Goal: Transaction & Acquisition: Purchase product/service

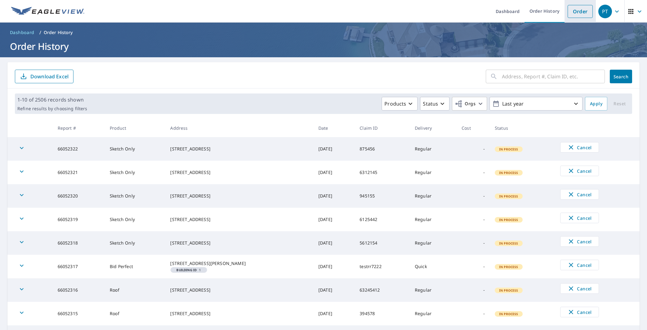
click at [576, 14] on link "Order" at bounding box center [580, 11] width 25 height 13
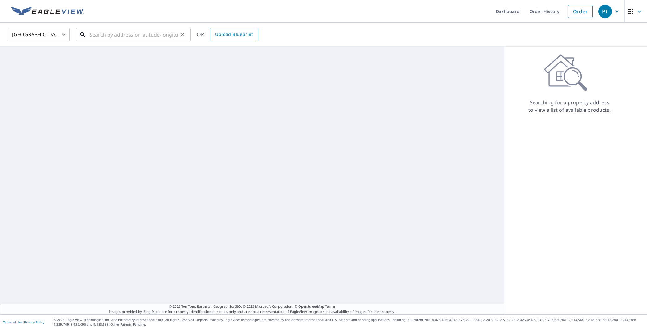
click at [124, 37] on input "text" at bounding box center [134, 34] width 88 height 17
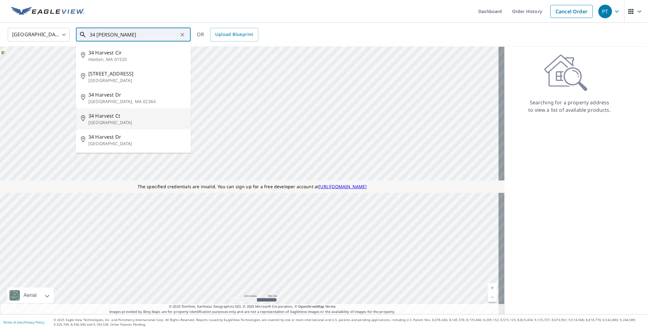
click at [116, 120] on p "[GEOGRAPHIC_DATA]" at bounding box center [136, 123] width 97 height 6
type input "[STREET_ADDRESS]"
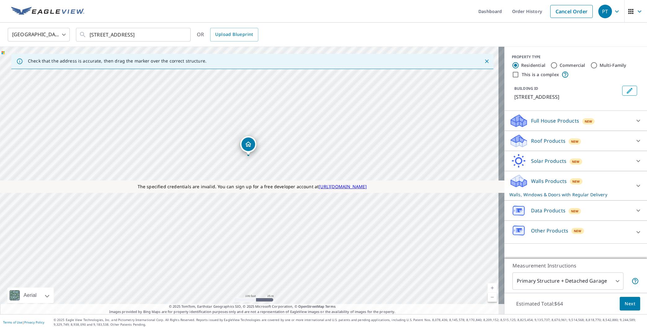
click at [550, 161] on p "Solar Products" at bounding box center [548, 160] width 35 height 7
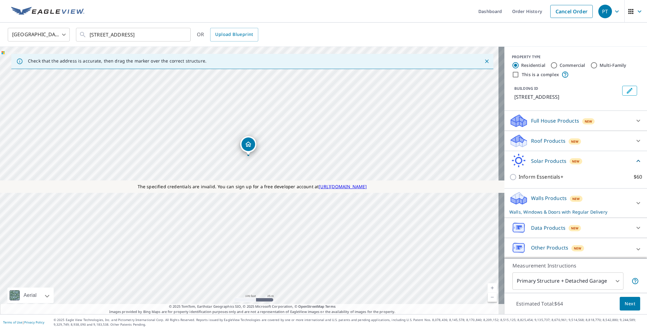
click at [533, 158] on p "Solar Products" at bounding box center [548, 160] width 35 height 7
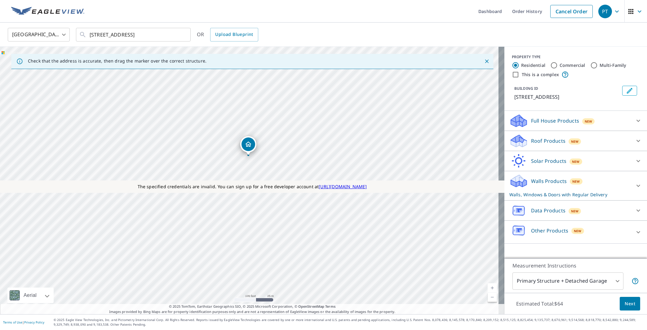
click at [525, 190] on div "Walls Products New Walls, Windows & Doors with Regular Delivery" at bounding box center [570, 186] width 122 height 24
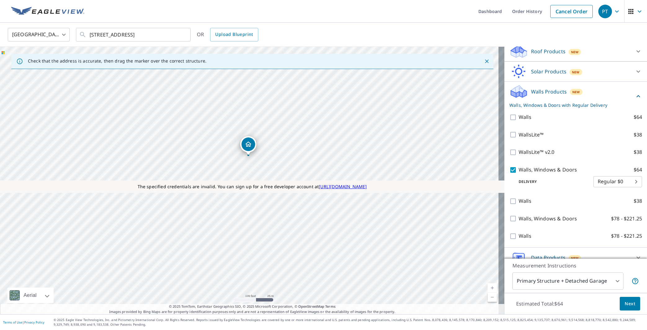
scroll to position [91, 0]
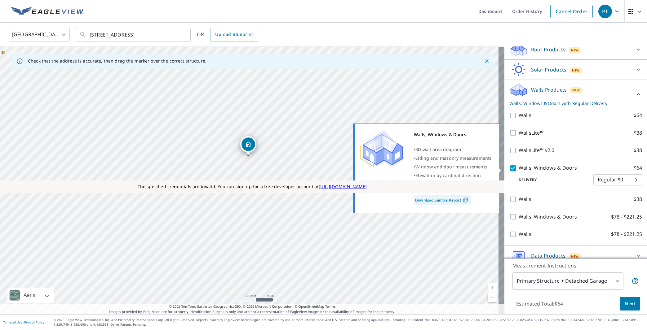
click at [509, 166] on input "Walls, Windows & Doors $64" at bounding box center [513, 168] width 9 height 7
checkbox input "false"
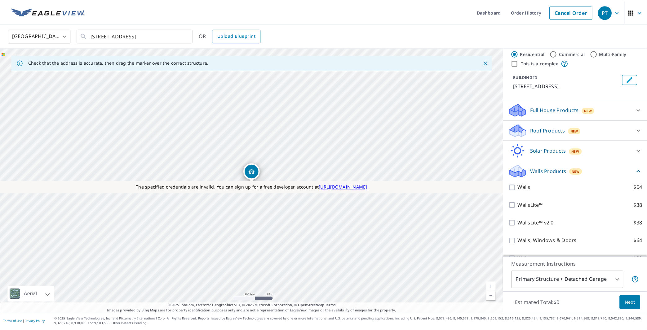
scroll to position [13, 0]
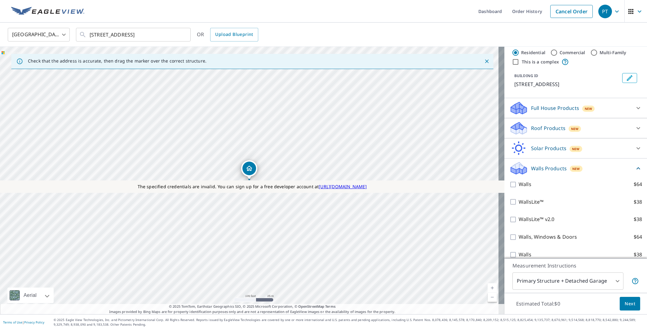
click at [634, 170] on icon at bounding box center [637, 168] width 7 height 7
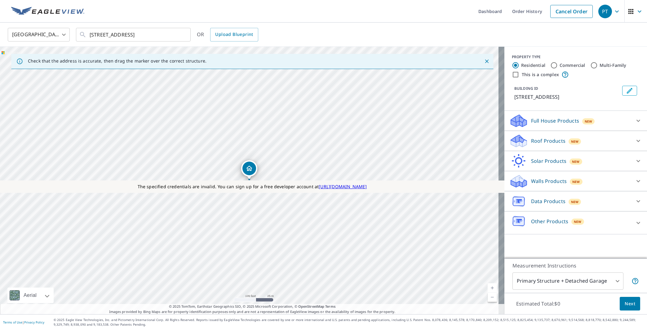
scroll to position [0, 0]
click at [542, 140] on p "Roof Products" at bounding box center [548, 140] width 34 height 7
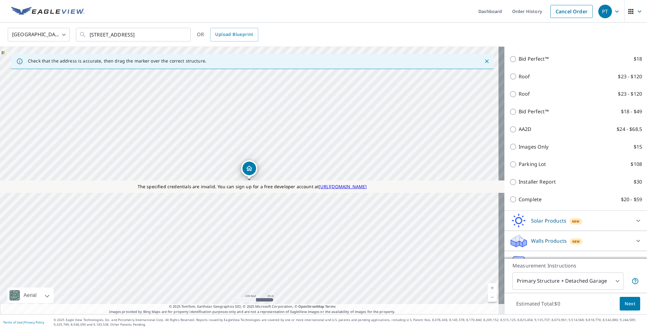
scroll to position [276, 0]
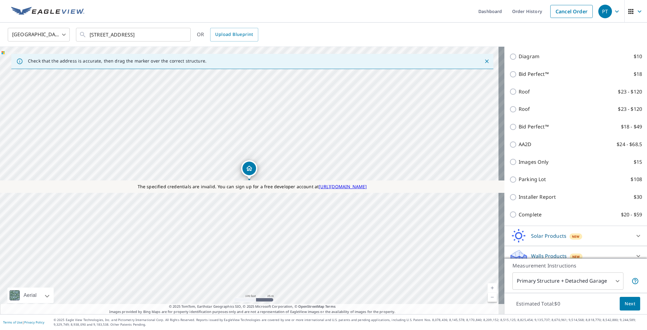
click at [509, 113] on input "Roof $23 - $120" at bounding box center [513, 109] width 9 height 7
checkbox input "true"
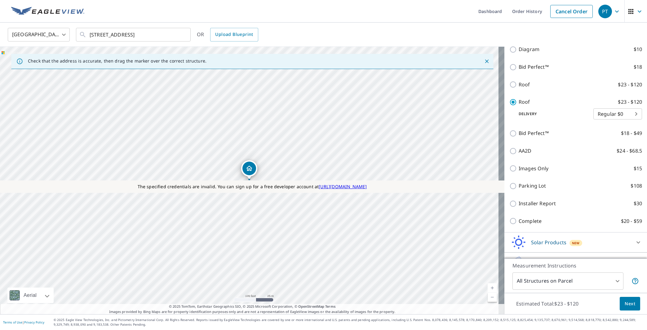
type input "3"
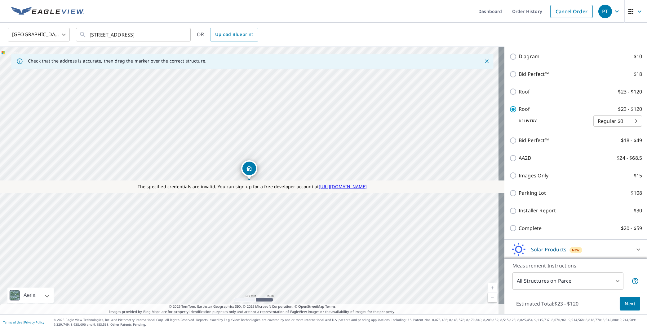
click at [572, 284] on body "PT PT Dashboard Order History Cancel Order PT [GEOGRAPHIC_DATA] [GEOGRAPHIC_DAT…" at bounding box center [323, 165] width 647 height 330
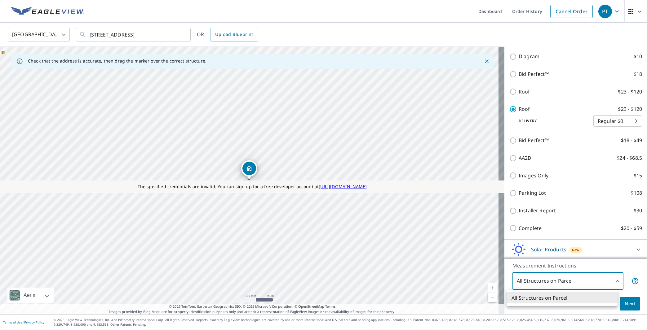
drag, startPoint x: 639, startPoint y: 165, endPoint x: 631, endPoint y: 195, distance: 30.8
click at [638, 198] on div at bounding box center [323, 165] width 647 height 330
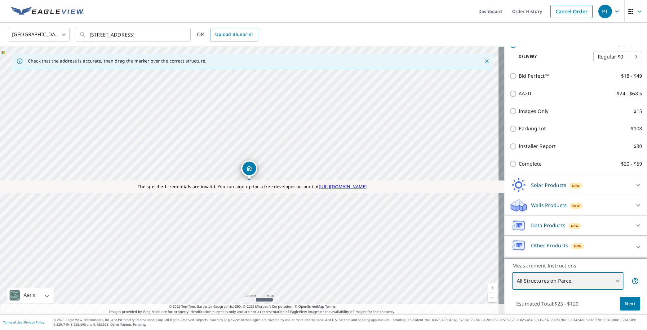
scroll to position [318, 0]
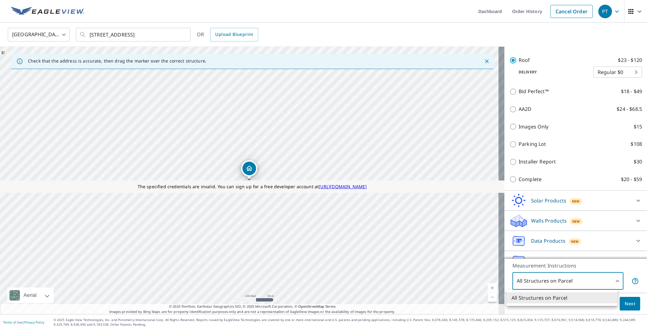
click at [568, 284] on body "PT PT Dashboard Order History Cancel Order PT [GEOGRAPHIC_DATA] [GEOGRAPHIC_DAT…" at bounding box center [323, 165] width 647 height 330
click at [597, 303] on li "All Structures on Parcel" at bounding box center [561, 298] width 111 height 11
click at [620, 304] on button "Next" at bounding box center [630, 304] width 20 height 14
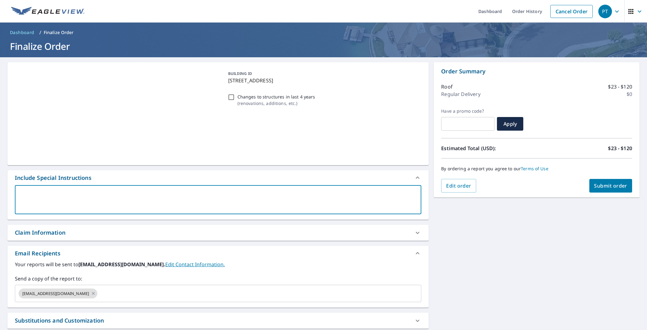
click at [68, 201] on textarea at bounding box center [218, 200] width 398 height 18
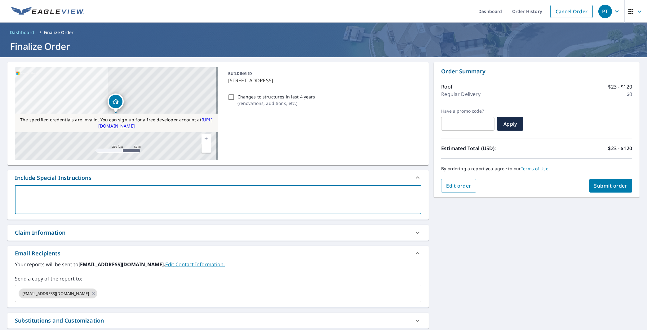
type textarea "T"
type textarea "x"
checkbox input "true"
type textarea "Te"
type textarea "x"
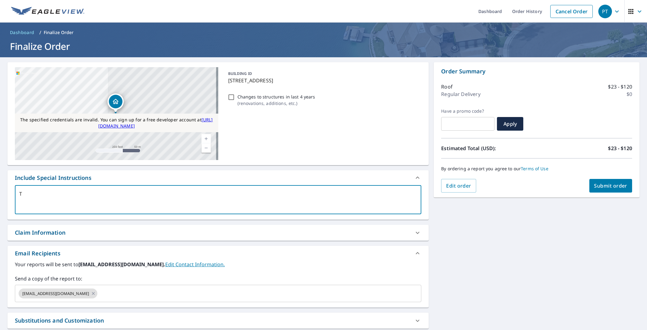
checkbox input "true"
type textarea "Tes"
type textarea "x"
checkbox input "true"
type textarea "Test"
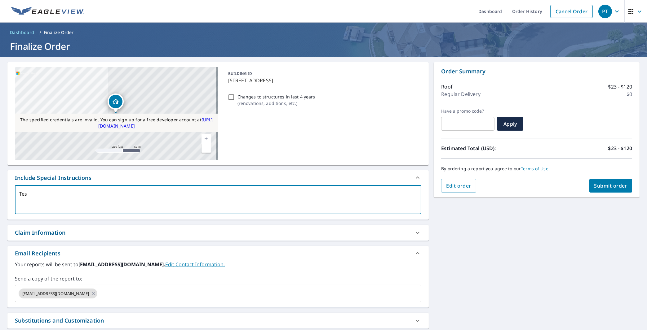
type textarea "x"
checkbox input "true"
type textarea "Testi"
type textarea "x"
checkbox input "true"
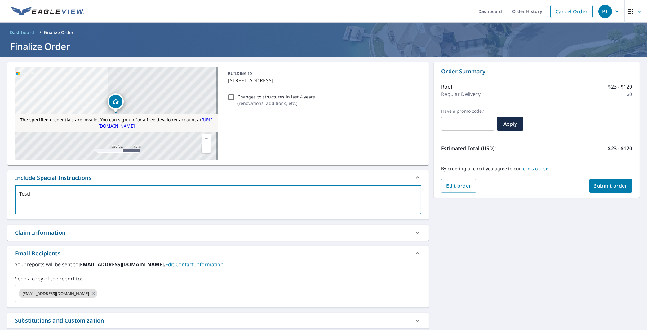
type textarea "Testin"
type textarea "x"
checkbox input "true"
type textarea "Testing"
type textarea "x"
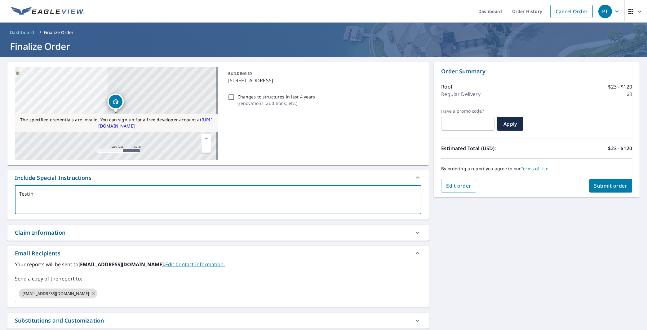
checkbox input "true"
type textarea "Testing4"
type textarea "x"
checkbox input "true"
type textarea "Testing45"
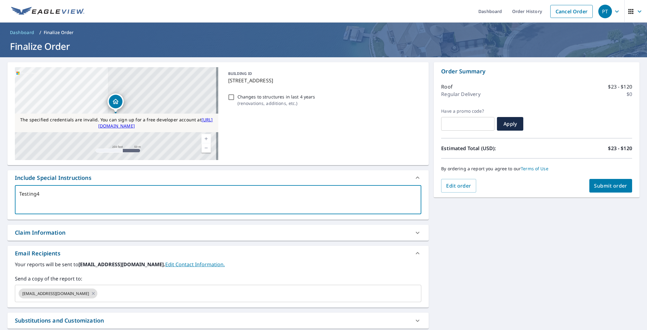
type textarea "x"
checkbox input "true"
type textarea "Testing451"
type textarea "x"
checkbox input "true"
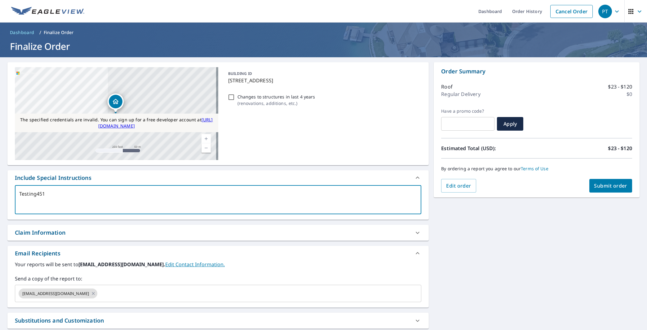
type textarea "Testing4512"
type textarea "x"
checkbox input "true"
type textarea "Testing45121"
type textarea "x"
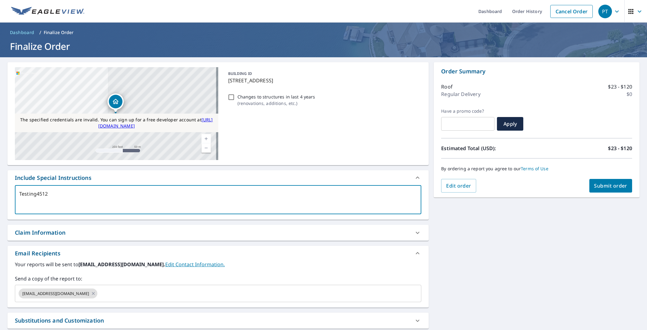
checkbox input "true"
type textarea "Testing451212"
type textarea "x"
checkbox input "true"
type textarea "Testing4512121"
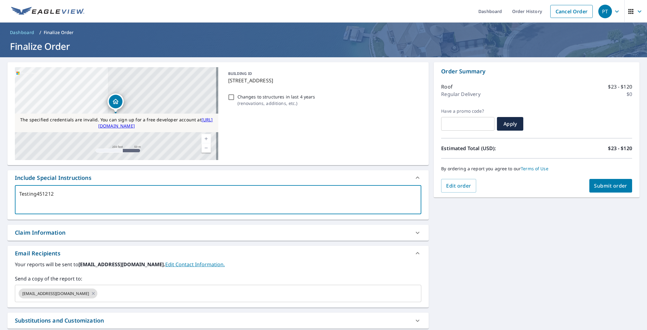
type textarea "x"
checkbox input "true"
type textarea "Testing4512121"
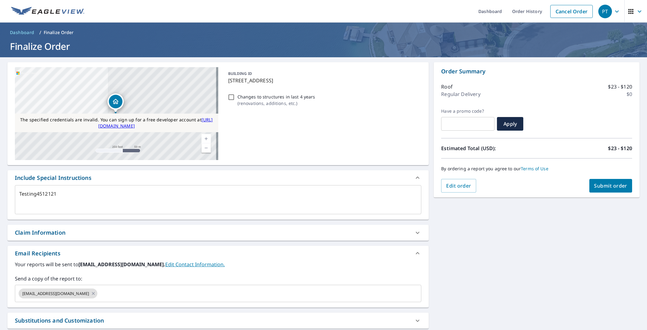
click at [193, 229] on div "Claim Information" at bounding box center [212, 233] width 395 height 8
type textarea "x"
checkbox input "true"
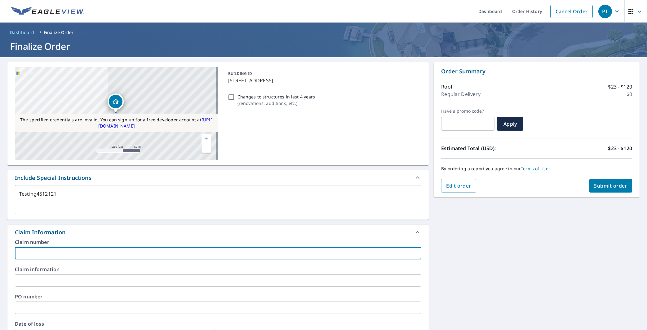
click at [175, 257] on input "text" at bounding box center [218, 253] width 406 height 12
type textarea "x"
type input "1"
checkbox input "true"
type textarea "x"
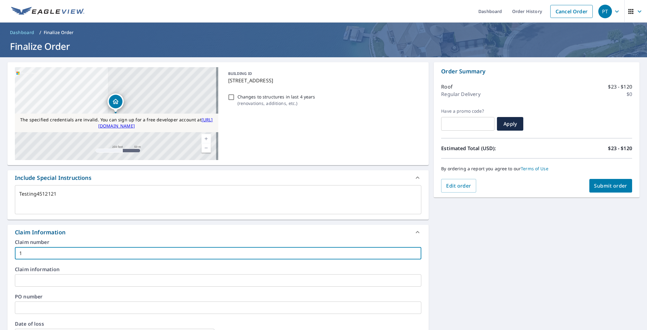
type input "18"
checkbox input "true"
type textarea "x"
type input "181"
checkbox input "true"
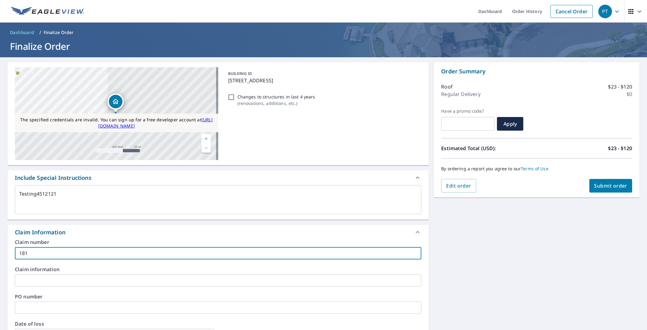
type textarea "x"
type input "1812"
checkbox input "true"
type textarea "x"
type input "18121"
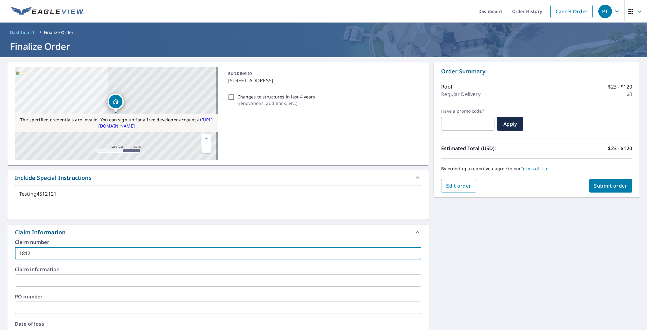
checkbox input "true"
type textarea "x"
type input "181212"
checkbox input "true"
type textarea "x"
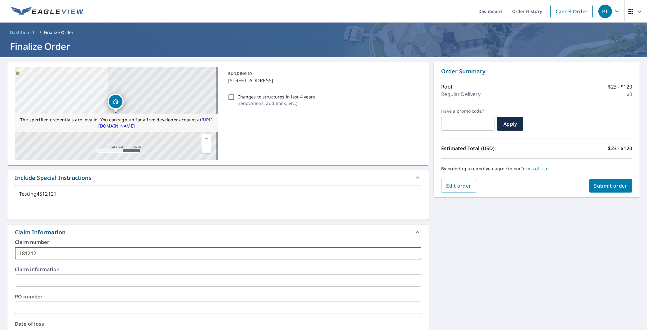
type input "1812120"
checkbox input "true"
type textarea "x"
type input "18121201"
checkbox input "true"
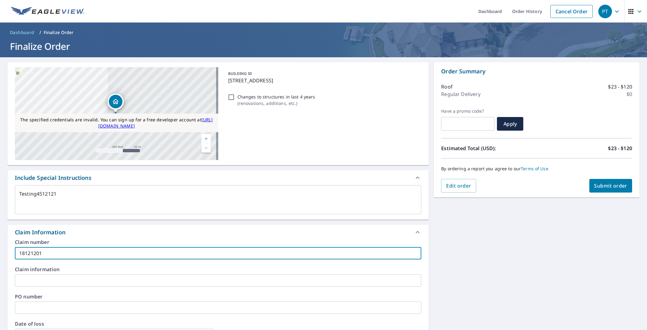
type textarea "x"
type input "181212012"
checkbox input "true"
type textarea "x"
type input "1812120121"
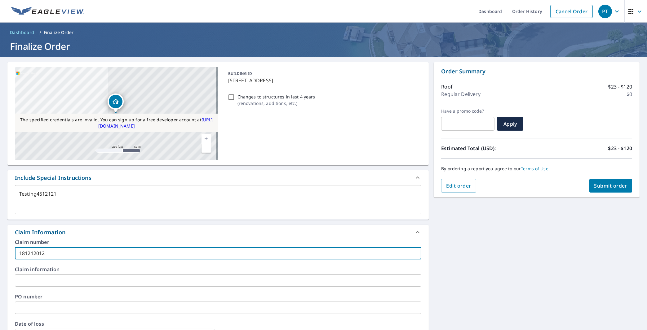
checkbox input "true"
type textarea "x"
type input "18121201212"
checkbox input "true"
type textarea "x"
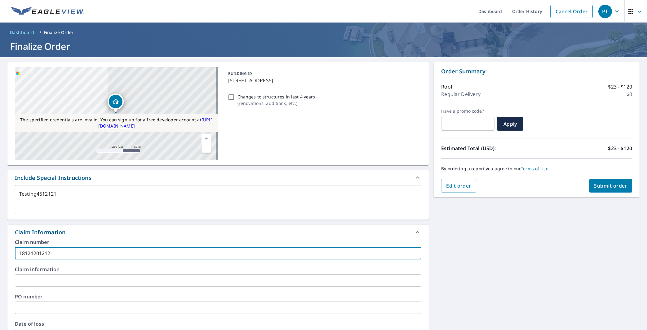
type input "181212012121"
checkbox input "true"
type textarea "x"
type input "1812120121212"
checkbox input "true"
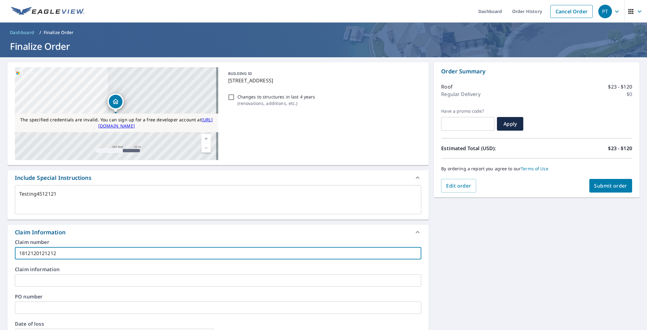
type input "1812120121212"
type input "54"
type textarea "x"
checkbox input "true"
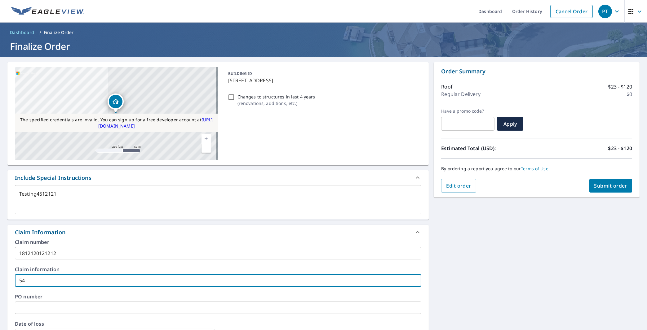
type textarea "x"
type input "541"
checkbox input "true"
type textarea "x"
type input "5412"
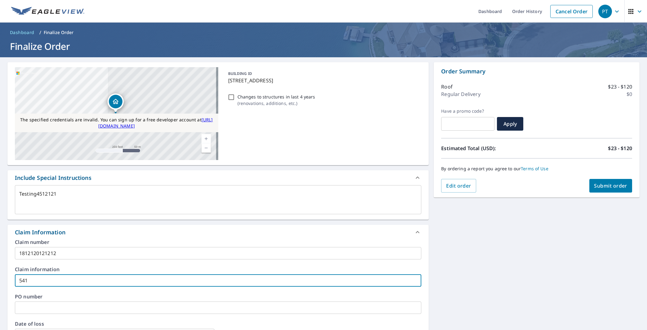
checkbox input "true"
type textarea "x"
type input "54121"
checkbox input "true"
type textarea "x"
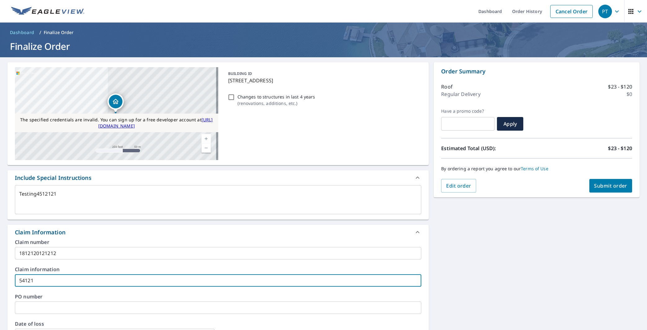
type input "541212"
checkbox input "true"
type input "541212"
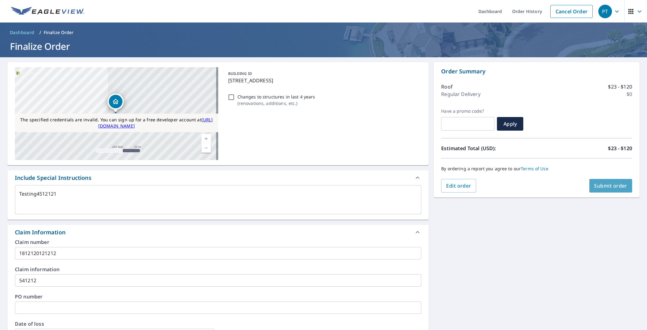
click at [602, 187] on span "Submit order" at bounding box center [610, 186] width 33 height 7
type textarea "x"
checkbox input "true"
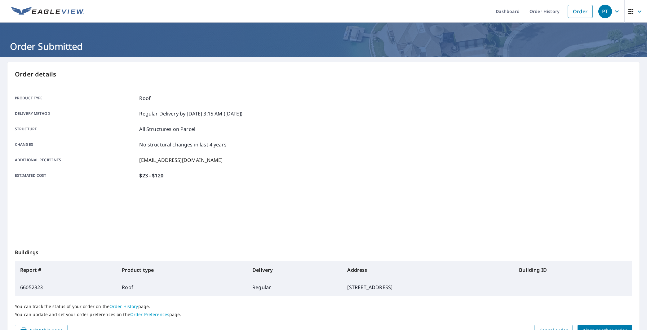
scroll to position [34, 0]
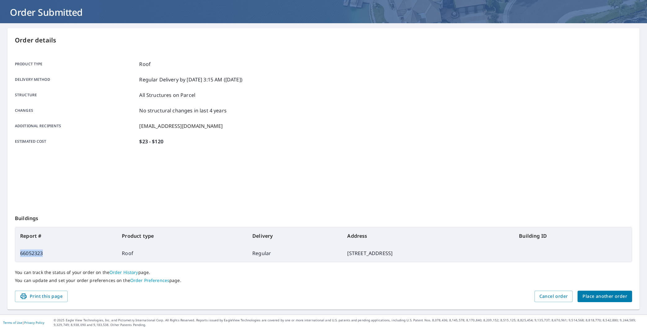
drag, startPoint x: 51, startPoint y: 255, endPoint x: 16, endPoint y: 253, distance: 35.1
click at [16, 253] on td "66052323" at bounding box center [66, 253] width 102 height 17
copy td "66052323"
click at [52, 258] on td "66052323" at bounding box center [66, 253] width 102 height 17
drag, startPoint x: 51, startPoint y: 253, endPoint x: 21, endPoint y: 255, distance: 29.5
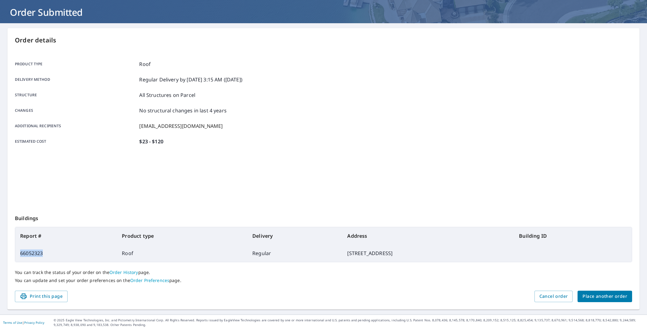
click at [21, 255] on td "66052323" at bounding box center [66, 253] width 102 height 17
copy td "66052323"
click at [592, 298] on span "Place another order" at bounding box center [604, 297] width 45 height 8
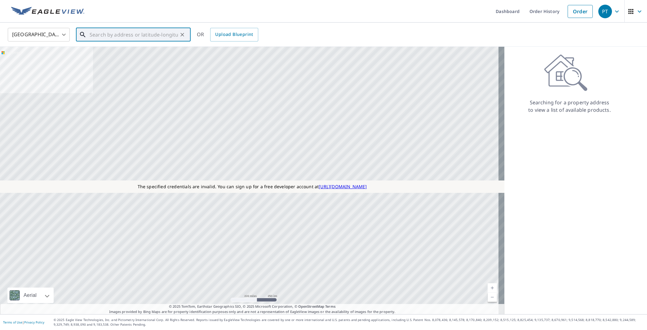
click at [95, 36] on input "text" at bounding box center [134, 34] width 88 height 17
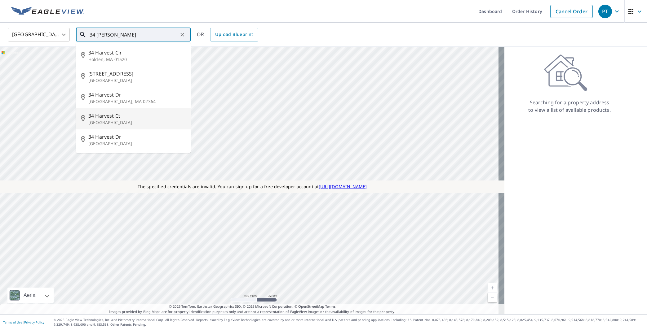
click at [107, 119] on span "34 Harvest Ct" at bounding box center [136, 115] width 97 height 7
type input "[STREET_ADDRESS]"
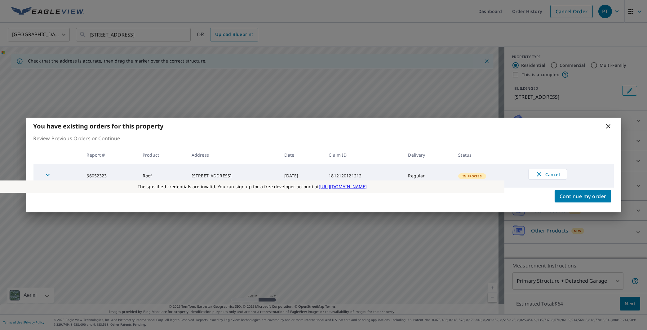
drag, startPoint x: 583, startPoint y: 199, endPoint x: 623, endPoint y: 136, distance: 75.0
click at [588, 204] on div "Continue my order" at bounding box center [323, 200] width 595 height 25
click at [608, 128] on icon at bounding box center [607, 126] width 7 height 7
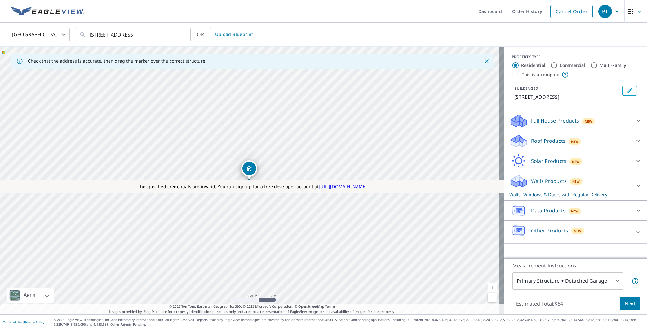
click at [546, 188] on div "Walls Products New Walls, Windows & Doors with Regular Delivery" at bounding box center [570, 186] width 122 height 24
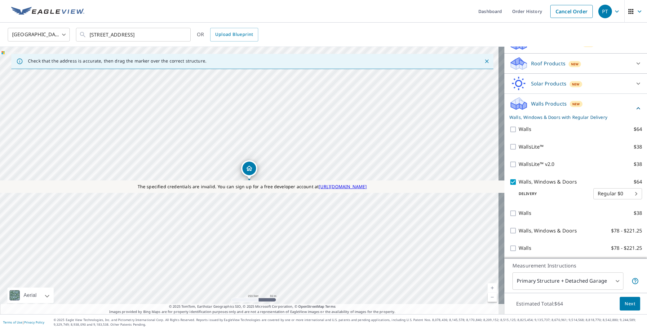
scroll to position [79, 0]
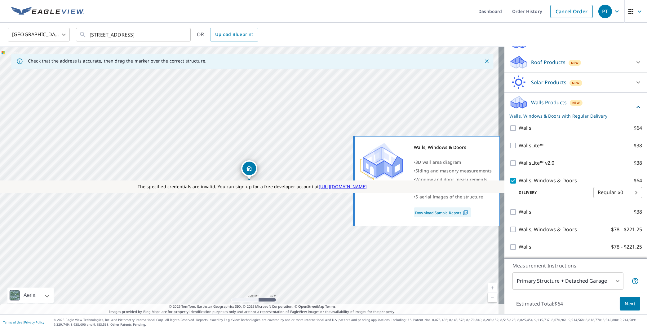
click at [509, 184] on input "Walls, Windows & Doors $64" at bounding box center [513, 180] width 9 height 7
checkbox input "false"
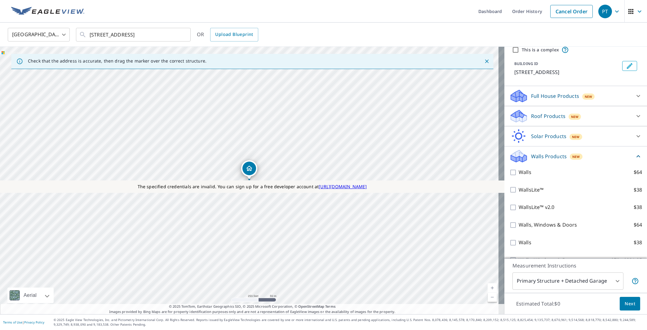
scroll to position [0, 0]
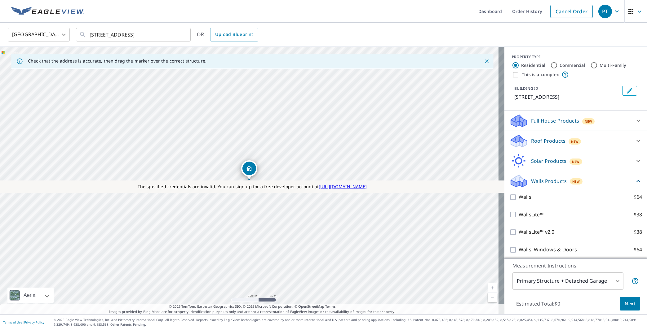
click at [623, 184] on div "Walls Products New" at bounding box center [571, 181] width 125 height 15
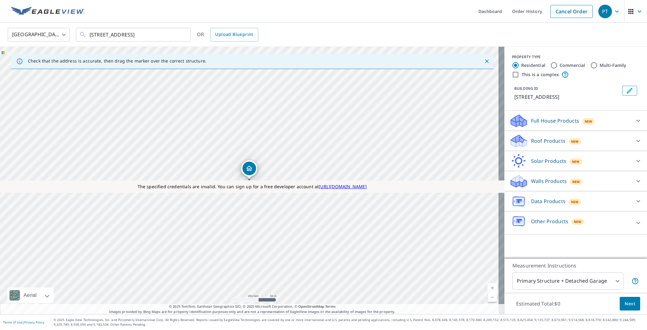
click at [552, 142] on p "Roof Products" at bounding box center [548, 140] width 34 height 7
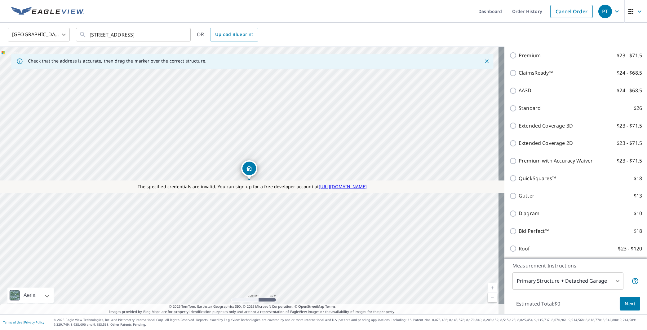
scroll to position [118, 0]
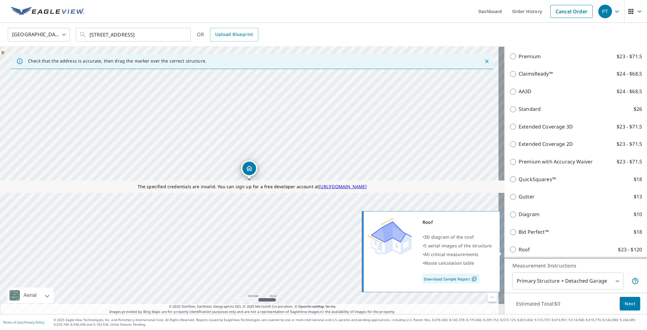
click at [510, 252] on input "Roof $23 - $120" at bounding box center [513, 249] width 9 height 7
checkbox input "true"
type input "3"
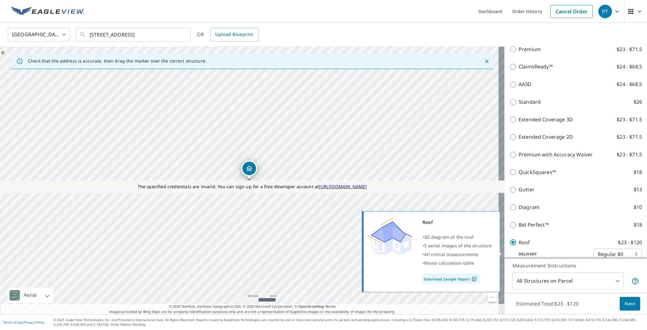
scroll to position [111, 0]
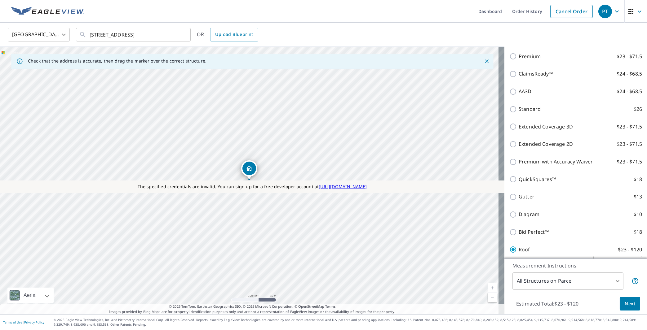
click at [559, 281] on body "PT PT Dashboard Order History Cancel Order PT [GEOGRAPHIC_DATA] [GEOGRAPHIC_DAT…" at bounding box center [323, 165] width 647 height 330
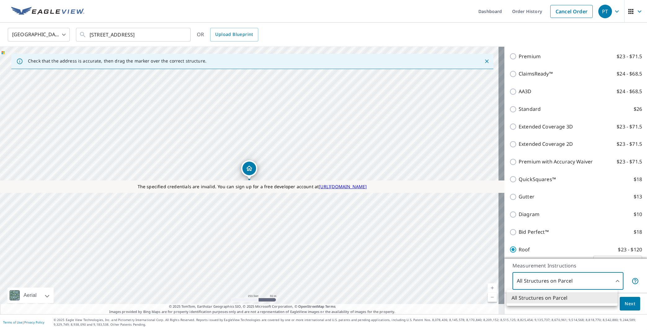
click at [621, 305] on div at bounding box center [323, 165] width 647 height 330
click at [627, 304] on span "Next" at bounding box center [630, 304] width 11 height 8
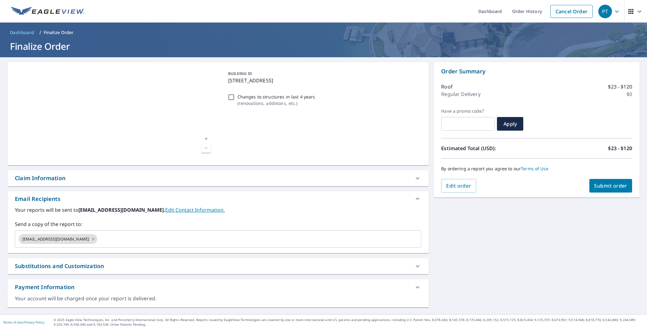
click at [77, 180] on div "Claim Information" at bounding box center [212, 178] width 395 height 8
checkbox input "true"
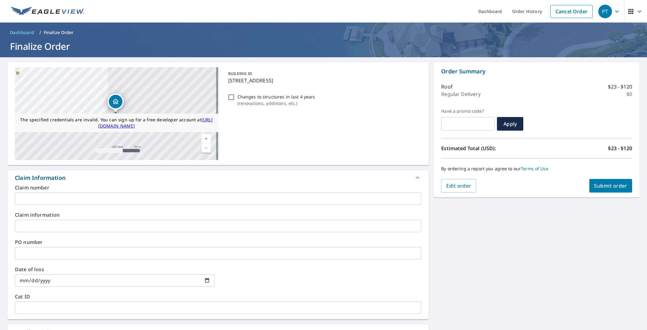
click at [77, 199] on input "text" at bounding box center [218, 199] width 406 height 12
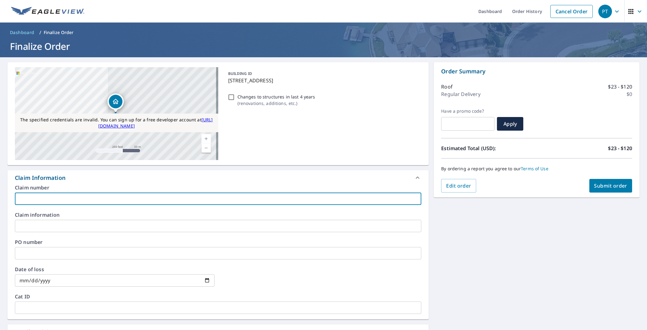
type input "1"
checkbox input "true"
type input "14"
checkbox input "true"
type input "145"
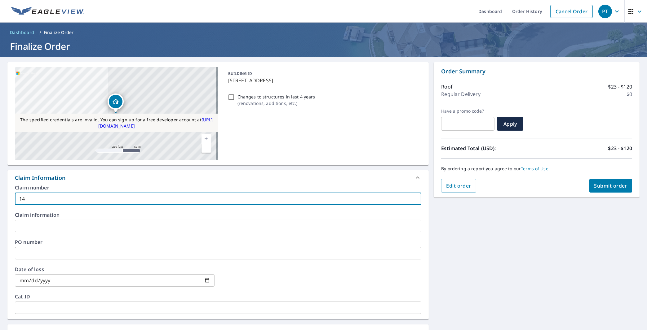
checkbox input "true"
type input "1451"
checkbox input "true"
type input "14512"
checkbox input "true"
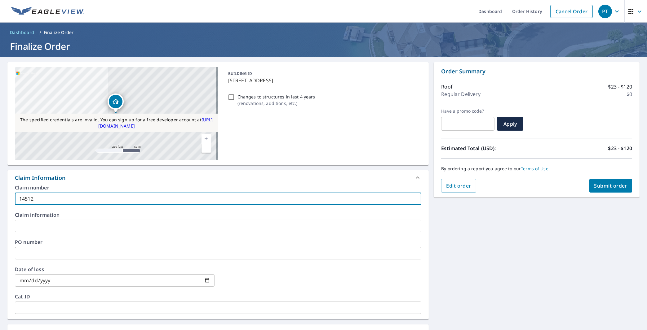
type input "145121"
checkbox input "true"
type input "1451212"
checkbox input "true"
type input "14512124"
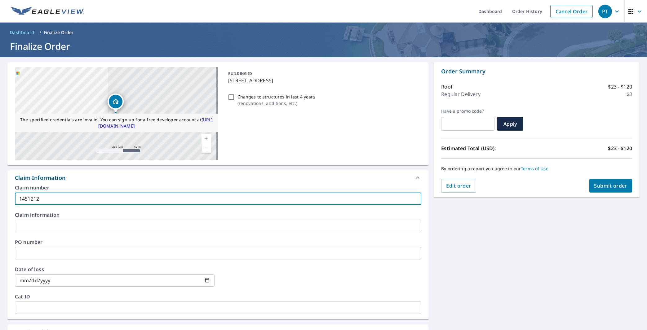
checkbox input "true"
type input "145121241"
checkbox input "true"
type input "1451212412"
checkbox input "true"
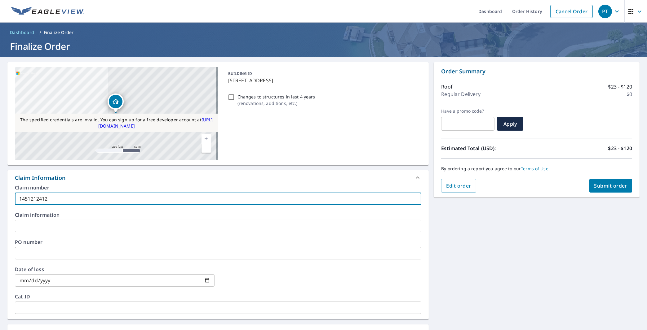
type input "14512124121"
checkbox input "true"
type input "145121241212"
checkbox input "true"
type input "145121241212"
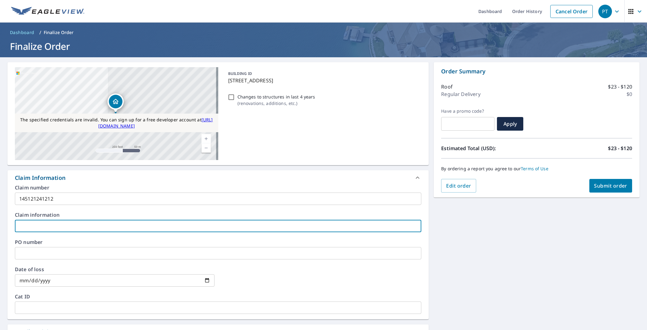
type input "4"
checkbox input "true"
type input "45"
checkbox input "true"
type input "456"
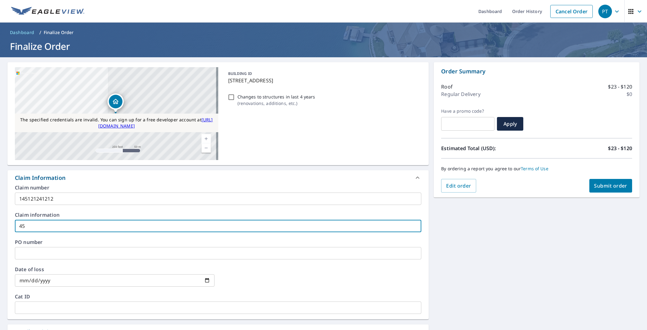
checkbox input "true"
type input "4566"
checkbox input "true"
type input "45661"
checkbox input "true"
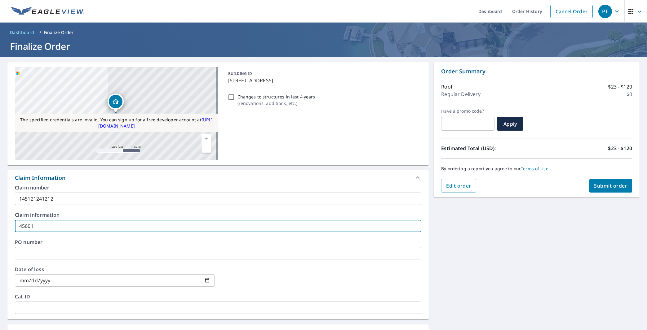
type input "456612"
checkbox input "true"
type input "456612"
click at [602, 186] on span "Submit order" at bounding box center [610, 186] width 33 height 7
checkbox input "true"
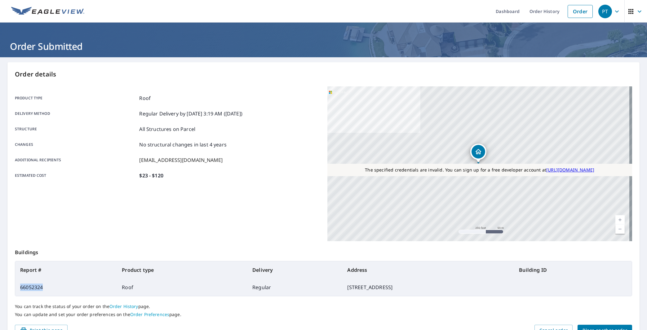
drag, startPoint x: 57, startPoint y: 290, endPoint x: 21, endPoint y: 290, distance: 36.3
click at [21, 290] on td "66052324" at bounding box center [66, 287] width 102 height 17
copy td "66052324"
